Goal: Task Accomplishment & Management: Use online tool/utility

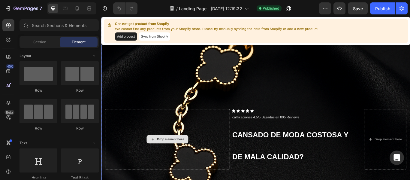
scroll to position [162, 0]
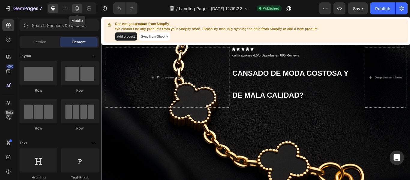
click at [78, 8] on icon at bounding box center [77, 8] width 6 height 6
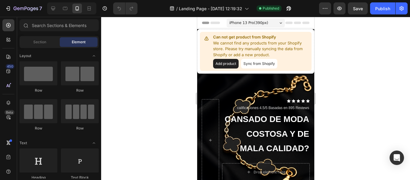
scroll to position [28, 0]
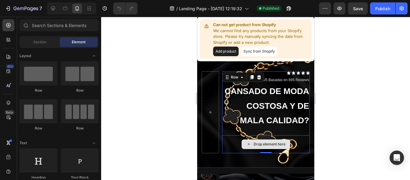
click at [263, 139] on div "Drop element here" at bounding box center [266, 144] width 49 height 10
click at [258, 142] on div "Drop element here" at bounding box center [270, 144] width 32 height 5
click at [248, 142] on icon at bounding box center [248, 144] width 5 height 5
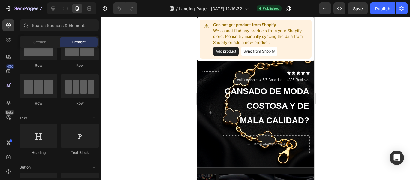
scroll to position [0, 0]
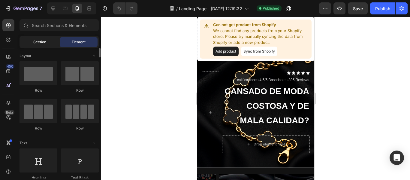
click at [41, 41] on span "Section" at bounding box center [39, 41] width 13 height 5
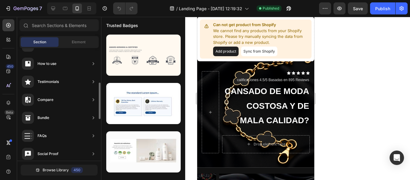
scroll to position [236, 0]
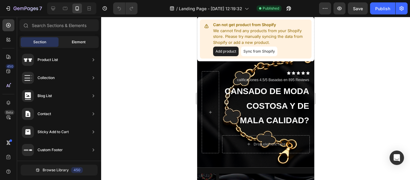
click at [75, 43] on span "Element" at bounding box center [79, 41] width 14 height 5
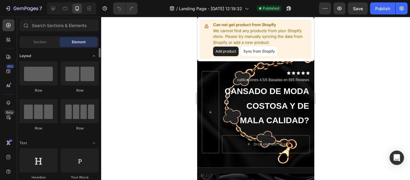
click at [94, 58] on icon "Toggle open" at bounding box center [94, 55] width 5 height 5
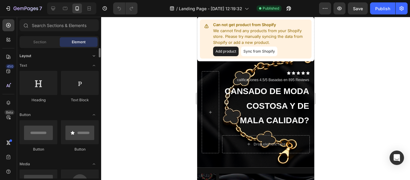
click at [94, 58] on icon "Toggle open" at bounding box center [94, 55] width 5 height 5
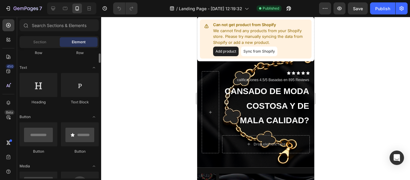
scroll to position [0, 0]
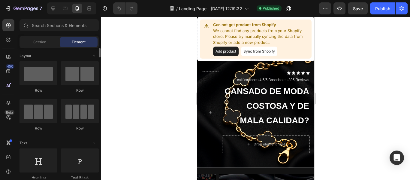
click at [59, 148] on div "Row Row Row Row" at bounding box center [59, 166] width 79 height 37
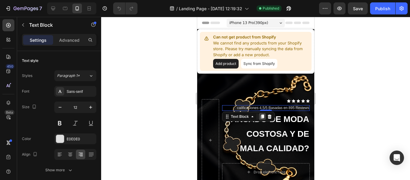
click at [260, 114] on icon at bounding box center [262, 116] width 5 height 5
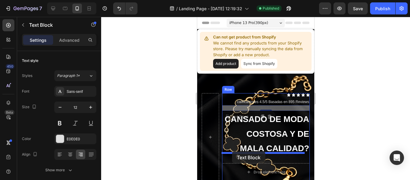
drag, startPoint x: 223, startPoint y: 94, endPoint x: 232, endPoint y: 151, distance: 58.0
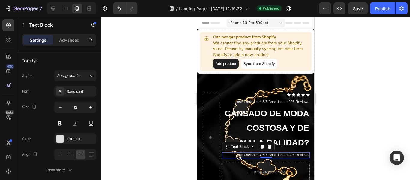
click at [273, 153] on p "calificaciones 4.5/5 Basadas en 895 Reviews" at bounding box center [266, 155] width 87 height 5
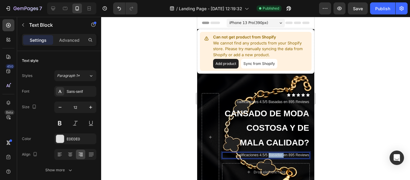
click at [273, 153] on p "calificaciones 4.5/5 Basadas en 895 Reviews" at bounding box center [266, 155] width 87 height 5
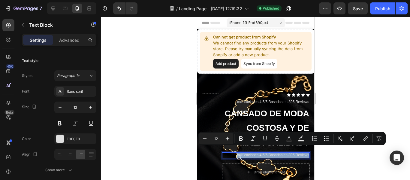
click at [273, 153] on p "calificaciones 4.5/5 Basadas en 895 Reviews" at bounding box center [266, 155] width 87 height 5
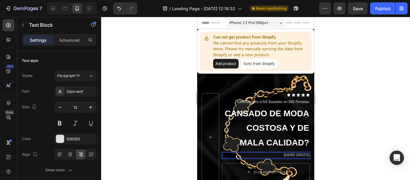
click at [290, 153] on p "ENVÍO GRATIS" at bounding box center [266, 155] width 87 height 5
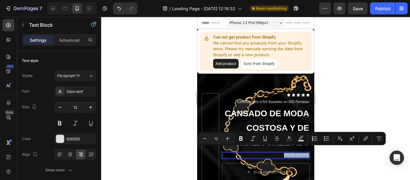
click at [290, 153] on p "ENVÍO GRATIS" at bounding box center [266, 155] width 87 height 5
click at [242, 139] on icon "Editor contextual toolbar" at bounding box center [241, 139] width 6 height 6
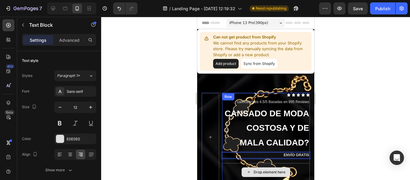
click at [234, 163] on div "Drop element here" at bounding box center [266, 172] width 88 height 18
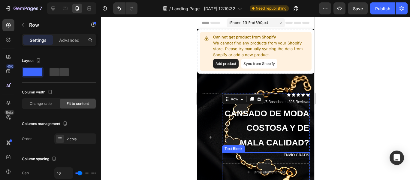
click at [248, 152] on div "ENVÍO GRATIS" at bounding box center [266, 155] width 88 height 6
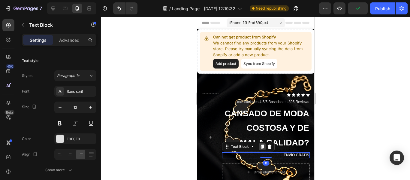
click at [260, 144] on icon at bounding box center [262, 146] width 5 height 5
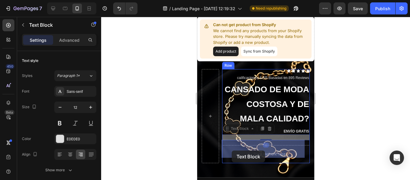
scroll to position [31, 0]
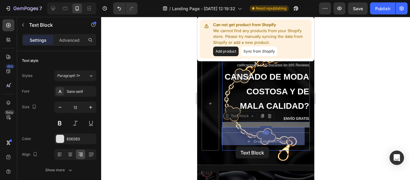
drag, startPoint x: 226, startPoint y: 143, endPoint x: 242, endPoint y: 134, distance: 19.0
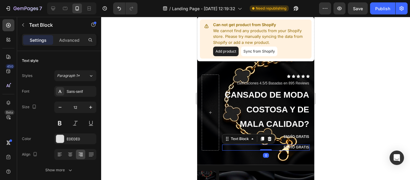
click at [291, 145] on strong "ENVÍO GRATIS" at bounding box center [297, 147] width 26 height 4
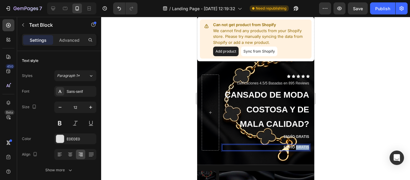
click at [291, 145] on strong "ENVÍO GRATIS" at bounding box center [297, 147] width 26 height 4
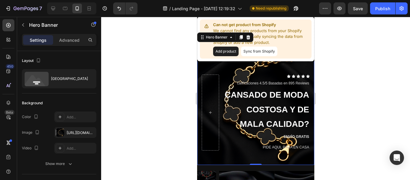
click at [253, 152] on div "Icon Icon Icon Icon Icon Icon List calificaciones 4.5/5 Basadas en 895 Reviews …" at bounding box center [255, 115] width 117 height 99
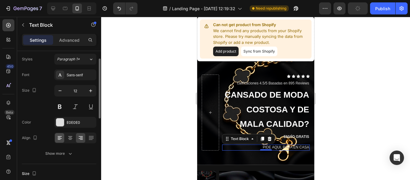
scroll to position [17, 0]
click at [57, 136] on icon at bounding box center [60, 137] width 6 height 6
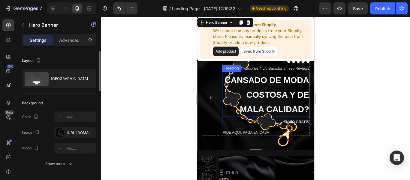
scroll to position [44, 0]
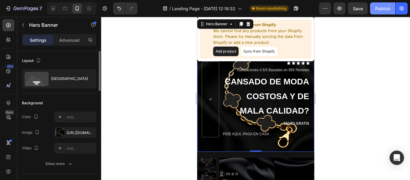
click at [377, 5] on button "Publish" at bounding box center [382, 8] width 25 height 12
